Goal: Task Accomplishment & Management: Manage account settings

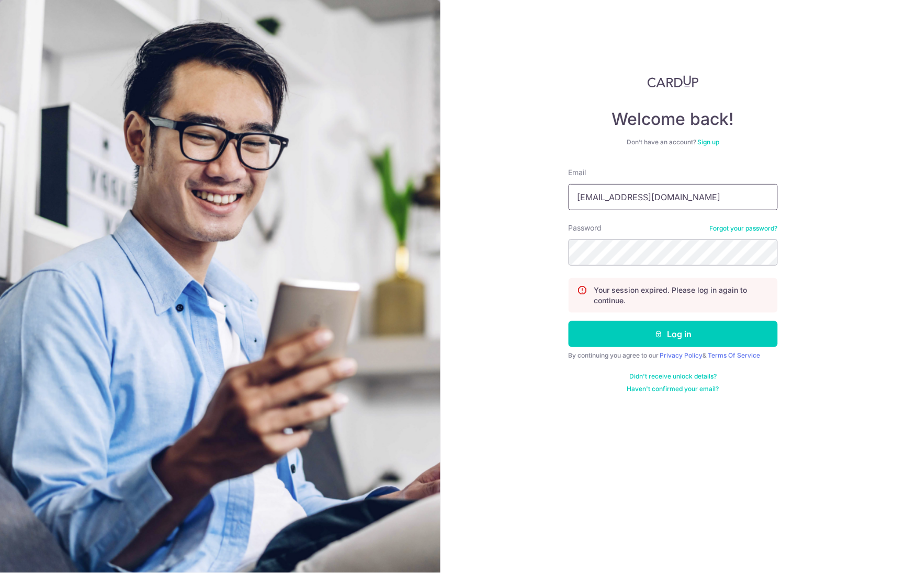
click at [678, 201] on input "janlin@udo.com.sg" at bounding box center [672, 197] width 209 height 26
click at [654, 197] on input "janlin@udo.com.sg" at bounding box center [672, 197] width 209 height 26
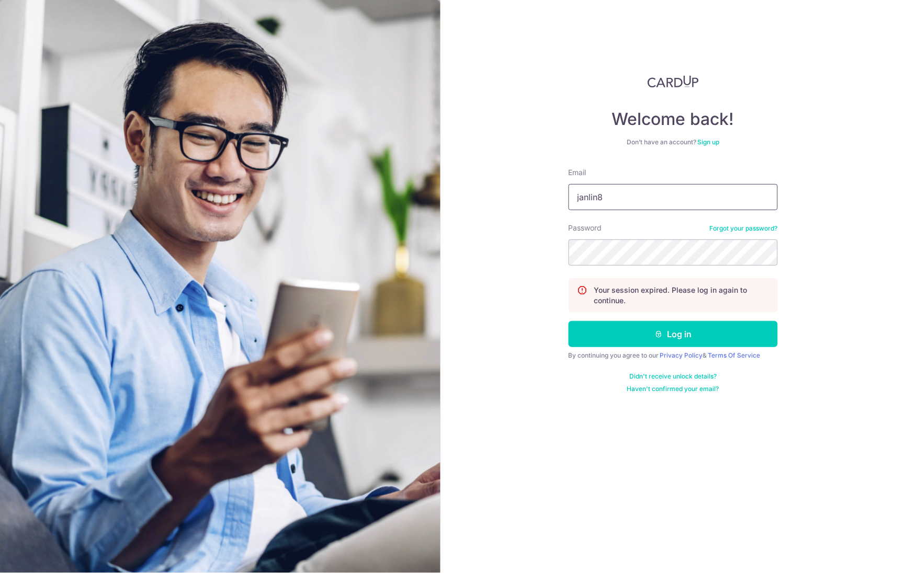
type input "[EMAIL_ADDRESS][DOMAIN_NAME]"
click at [446, 239] on div "Welcome back! Don’t have an account? Sign up Email janlin84@gmail.com Password …" at bounding box center [672, 286] width 465 height 573
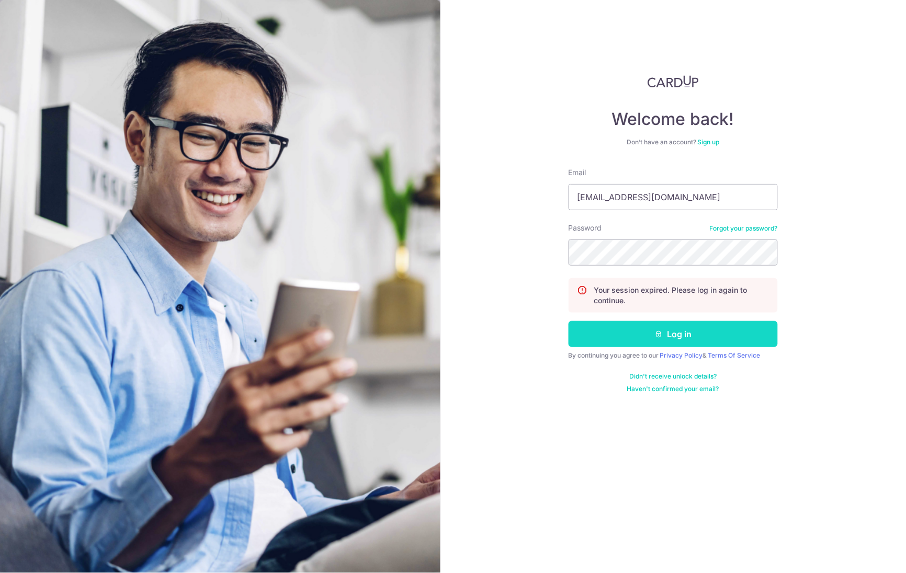
click at [680, 340] on button "Log in" at bounding box center [672, 334] width 209 height 26
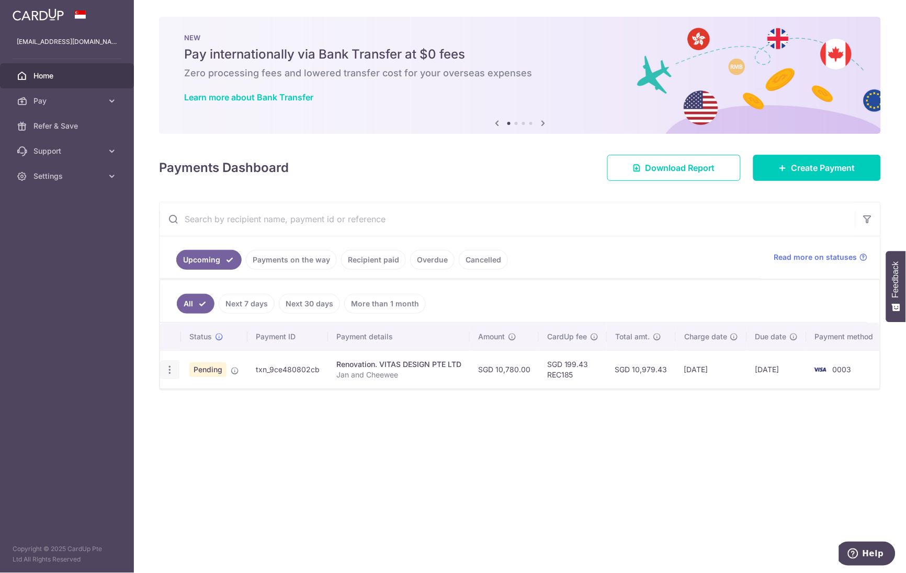
click at [168, 372] on icon "button" at bounding box center [169, 369] width 11 height 11
click at [451, 434] on div "Status Payment ID Payment details Amount CardUp fee Total amt. Charge date Due …" at bounding box center [520, 401] width 720 height 157
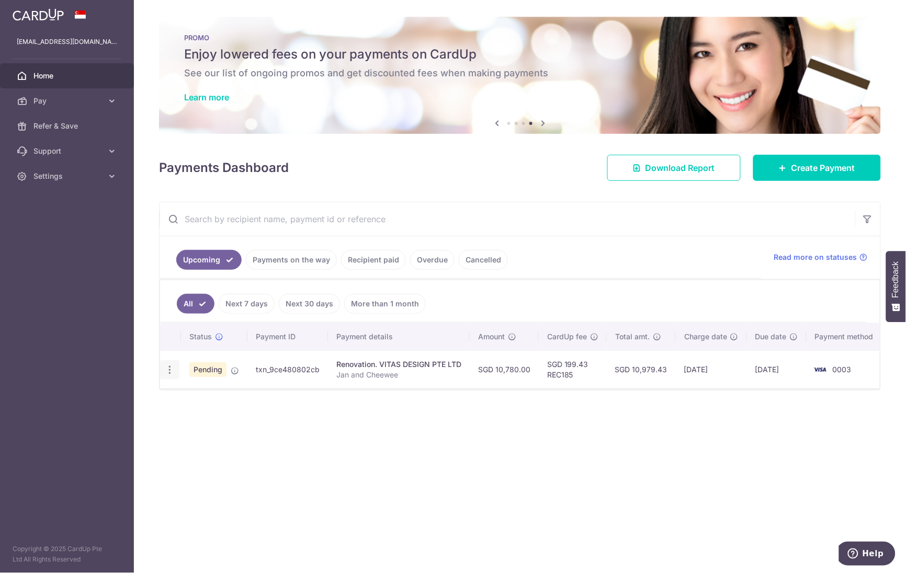
click at [170, 377] on div "Update payment Cancel payment Upload doc" at bounding box center [169, 369] width 19 height 19
click at [167, 370] on icon "button" at bounding box center [169, 369] width 11 height 11
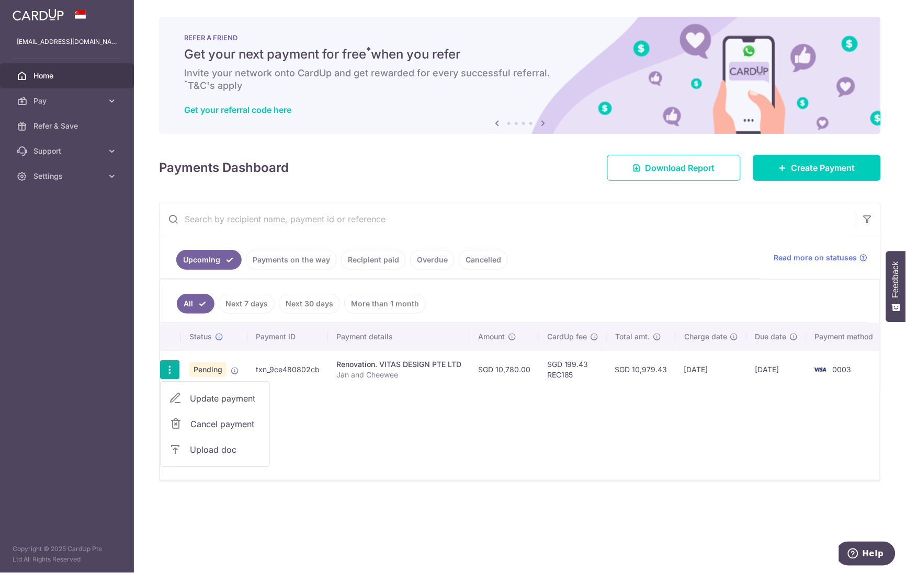
click at [412, 451] on div "Status Payment ID Payment details Amount CardUp fee Total amt. Charge date Due …" at bounding box center [520, 401] width 720 height 157
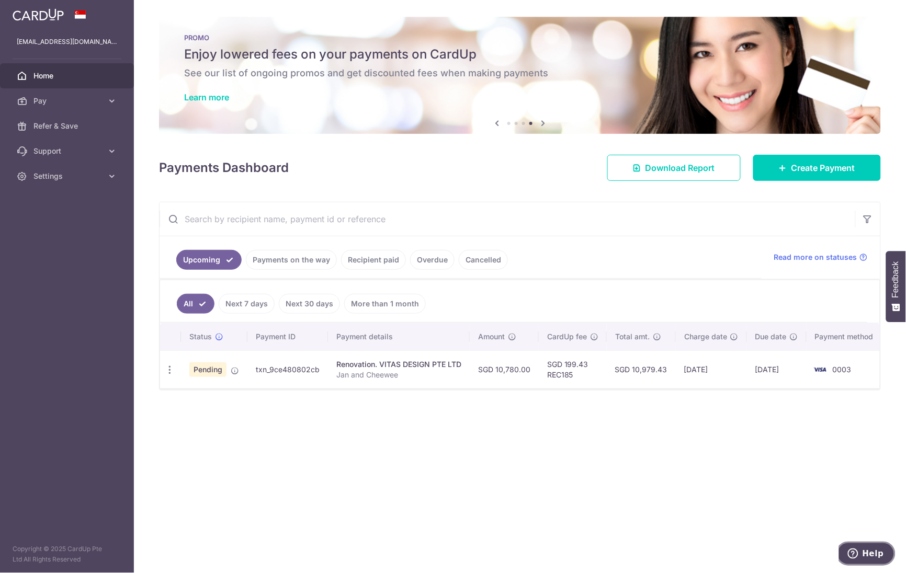
click at [873, 558] on button "Help" at bounding box center [865, 553] width 59 height 24
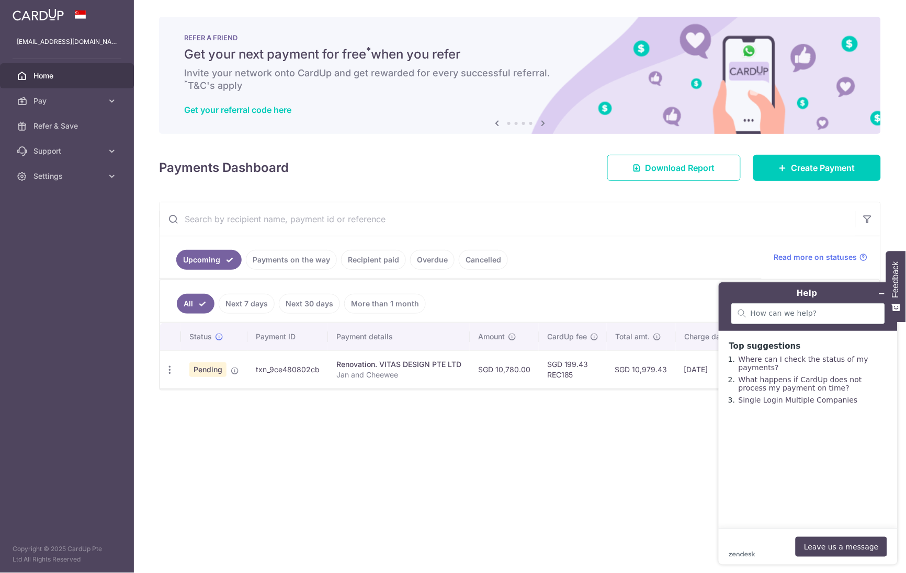
click at [501, 476] on div "× Pause Schedule Pause all future payments in this series Pause just this one p…" at bounding box center [520, 286] width 772 height 573
click at [119, 181] on link "Settings" at bounding box center [67, 176] width 134 height 25
click at [322, 519] on div "× Pause Schedule Pause all future payments in this series Pause just this one p…" at bounding box center [520, 286] width 772 height 573
